Goal: Task Accomplishment & Management: Use online tool/utility

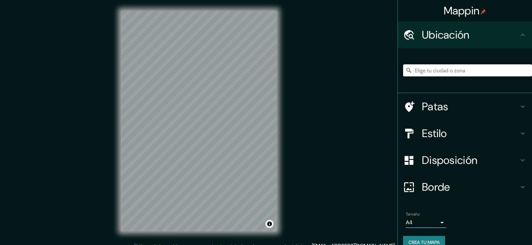
click at [406, 35] on icon at bounding box center [409, 35] width 12 height 12
click at [447, 70] on input "Elige tu ciudad o zona" at bounding box center [467, 70] width 129 height 12
click at [435, 71] on input "Elige tu ciudad o zona" at bounding box center [467, 70] width 129 height 12
paste input "19.252176, -99.109772"
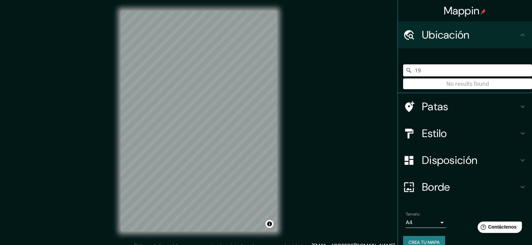
type input "1"
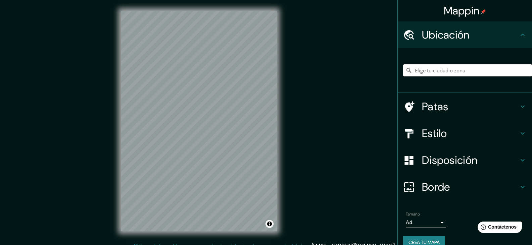
click at [445, 74] on input "Elige tu ciudad o zona" at bounding box center [467, 70] width 129 height 12
paste input "-C. Maíz & Capulines, Santiago Tepalcatlalpan, Xochimilco, [GEOGRAPHIC_DATA], C…"
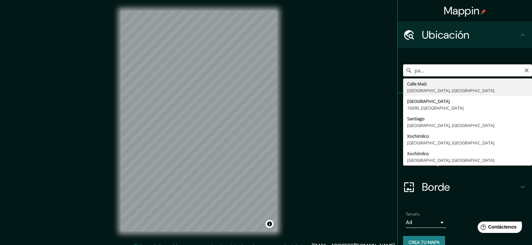
type input "[GEOGRAPHIC_DATA], [GEOGRAPHIC_DATA], [GEOGRAPHIC_DATA]"
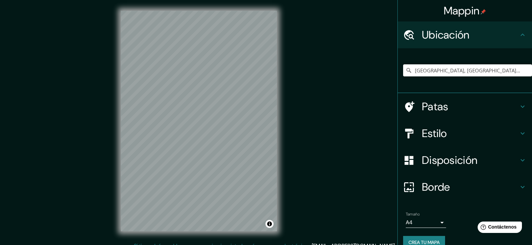
click at [438, 135] on font "Estilo" at bounding box center [434, 133] width 25 height 14
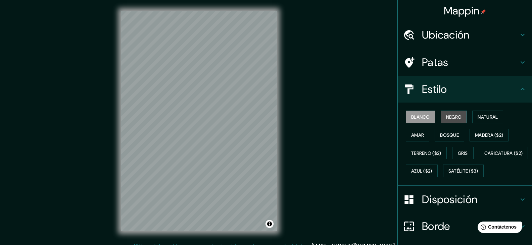
click at [453, 119] on font "Negro" at bounding box center [454, 117] width 16 height 6
click at [422, 120] on font "Blanco" at bounding box center [420, 117] width 19 height 9
click at [484, 120] on font "Natural" at bounding box center [487, 117] width 20 height 6
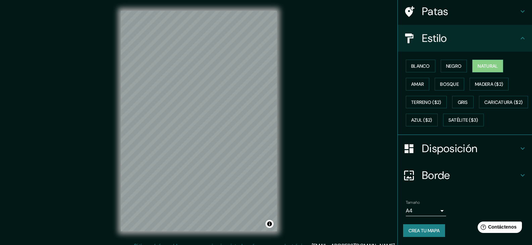
click at [437, 150] on font "Disposición" at bounding box center [449, 149] width 55 height 14
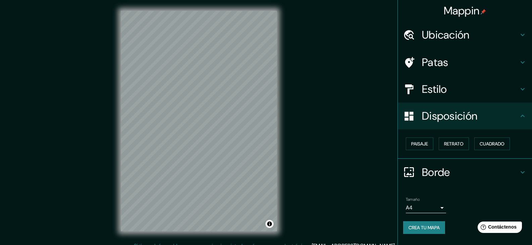
click at [432, 168] on font "Borde" at bounding box center [436, 172] width 28 height 14
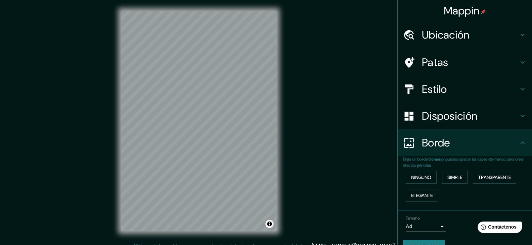
click at [422, 61] on font "Patas" at bounding box center [435, 62] width 27 height 14
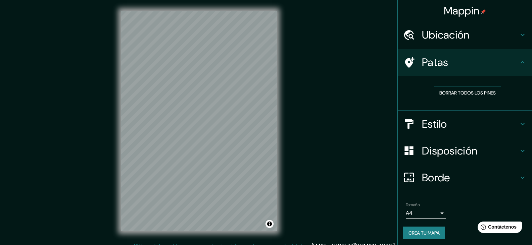
click at [499, 71] on div "Patas" at bounding box center [465, 62] width 134 height 27
click at [493, 129] on h4 "Estilo" at bounding box center [470, 123] width 97 height 13
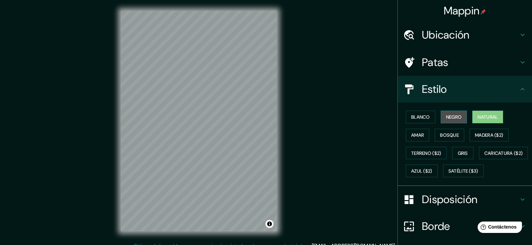
click at [455, 113] on font "Negro" at bounding box center [454, 117] width 16 height 9
click at [446, 135] on font "Bosque" at bounding box center [449, 135] width 19 height 6
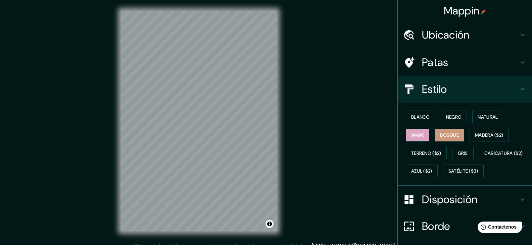
click at [413, 133] on font "Amar" at bounding box center [417, 135] width 13 height 6
click at [441, 135] on font "Bosque" at bounding box center [449, 135] width 19 height 6
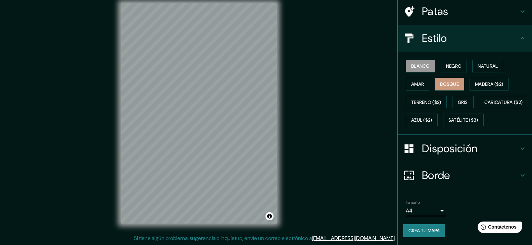
scroll to position [69, 0]
